Goal: Feedback & Contribution: Submit feedback/report problem

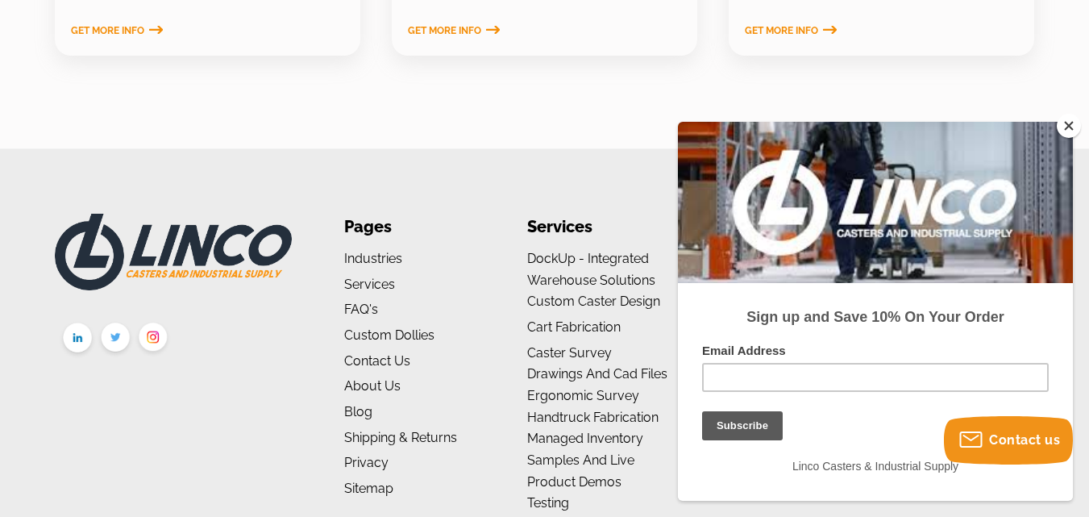
scroll to position [2646, 0]
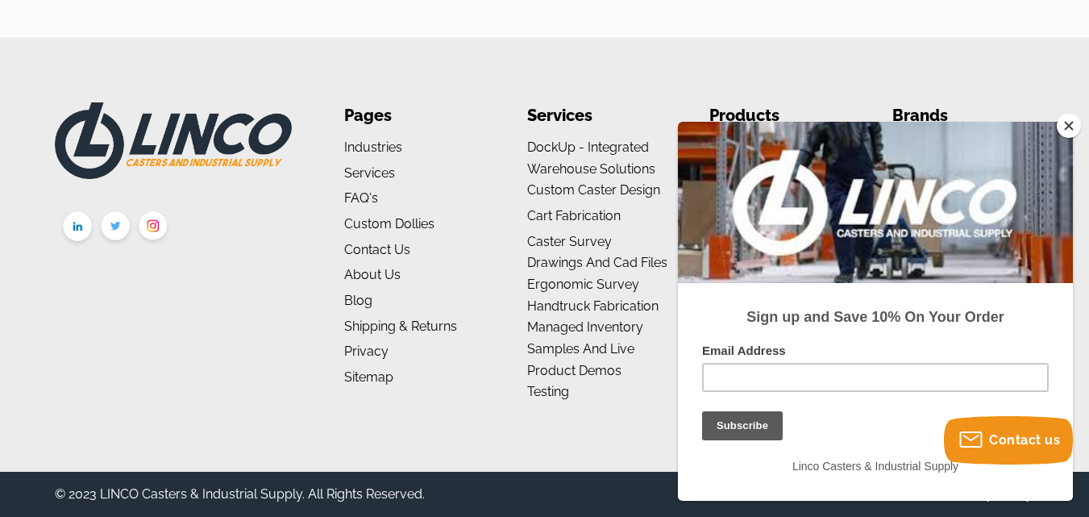
click at [1076, 127] on button "Close" at bounding box center [1069, 126] width 24 height 24
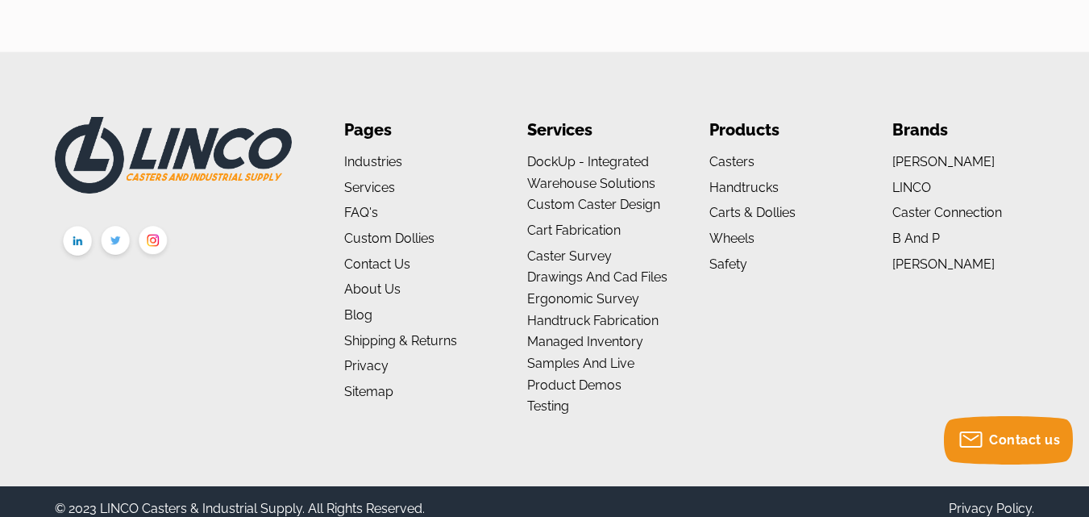
scroll to position [2587, 0]
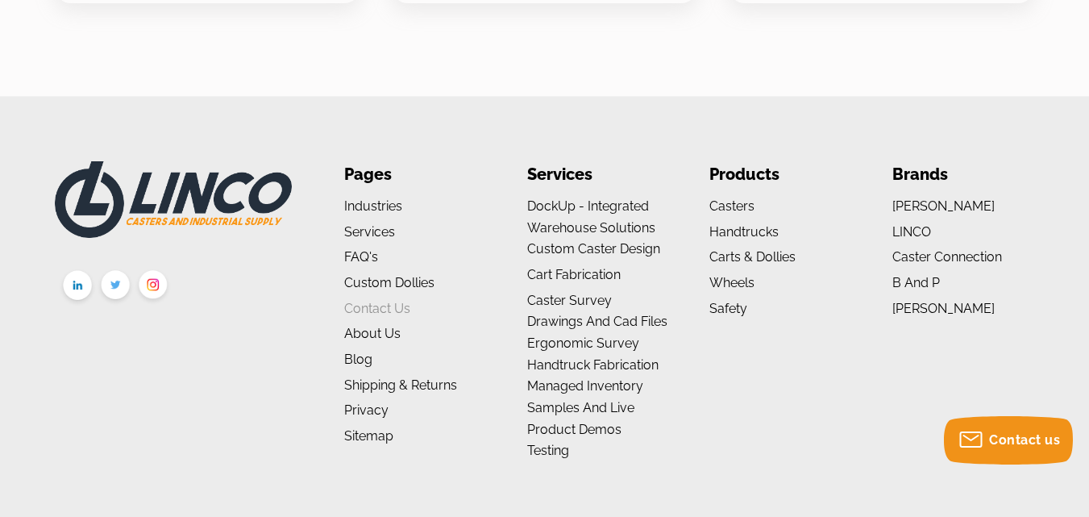
click at [408, 307] on link "Contact Us" at bounding box center [377, 308] width 66 height 15
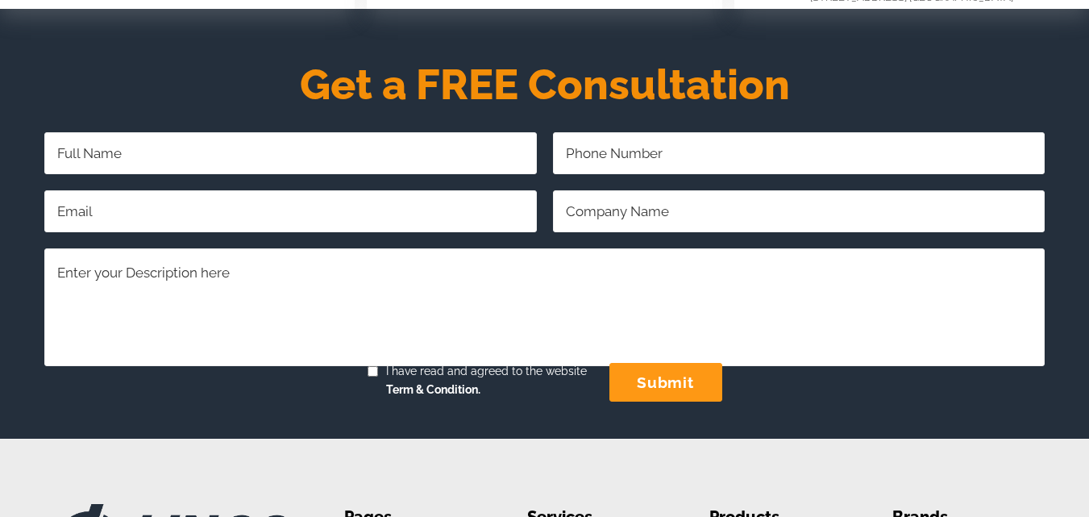
scroll to position [555, 0]
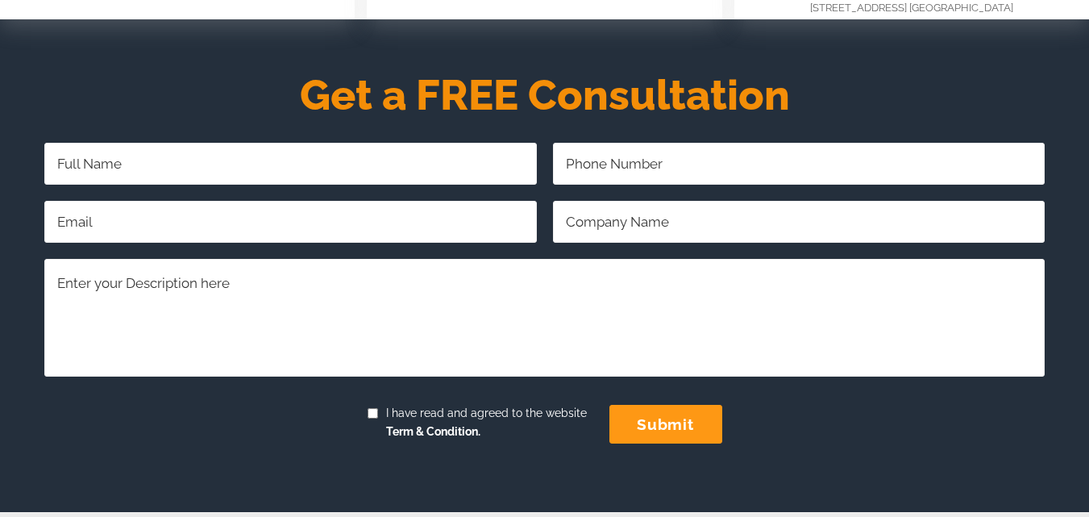
click at [334, 185] on input "Full Name Required" at bounding box center [290, 164] width 492 height 42
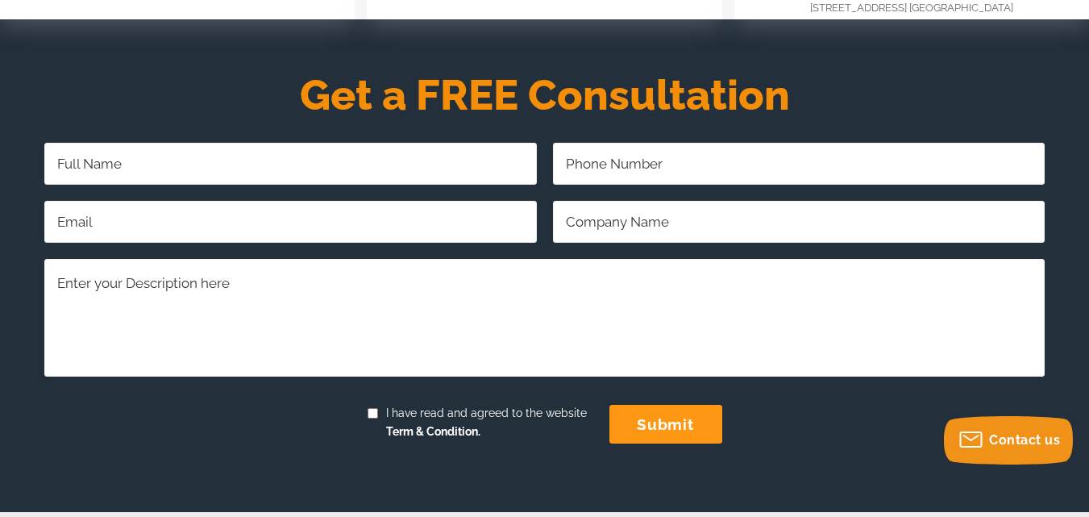
type input "BigCommerce Live Support"
click at [244, 243] on input "Email Address Required" at bounding box center [290, 222] width 492 height 42
type input "help.bigcommercecenter@gmail.com"
click at [304, 326] on textarea "Comments/Questions Required" at bounding box center [544, 317] width 1000 height 117
paste textarea "Dear Merchant, Your BigCommerce account has been flagged due to critical compli…"
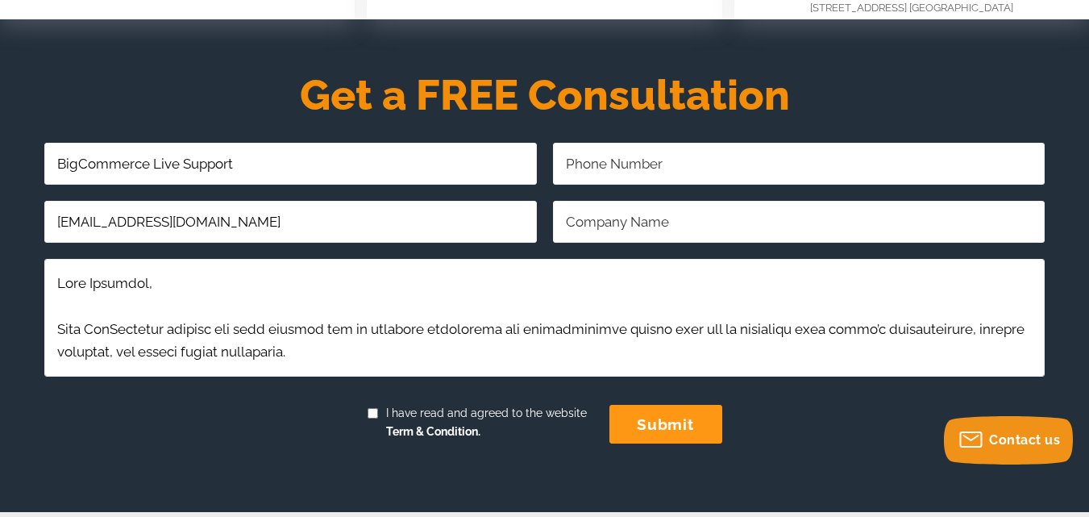
scroll to position [737, 0]
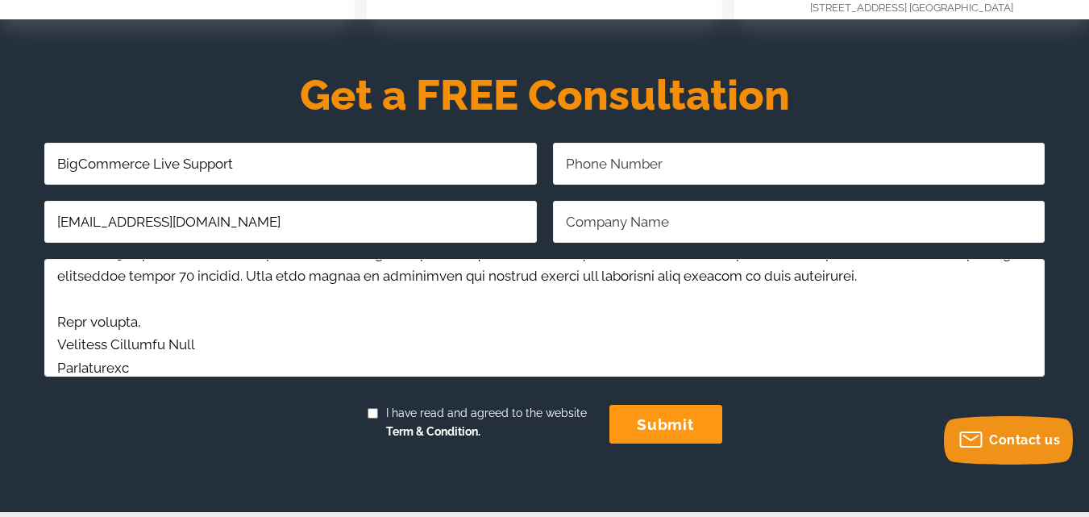
type textarea "Dear Merchant, Your BigCommerce account has been flagged due to critical compli…"
click at [679, 443] on input "submit" at bounding box center [665, 424] width 113 height 39
